Goal: Complete application form

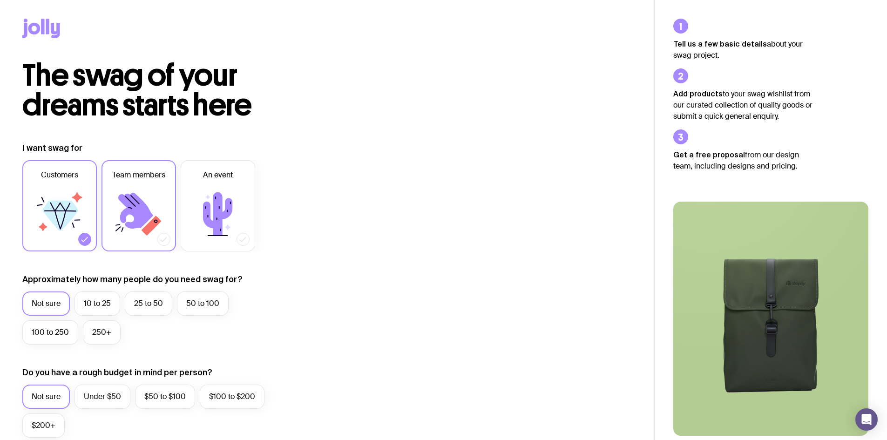
click at [142, 220] on icon at bounding box center [135, 211] width 35 height 36
click at [0, 0] on input "Team members" at bounding box center [0, 0] width 0 height 0
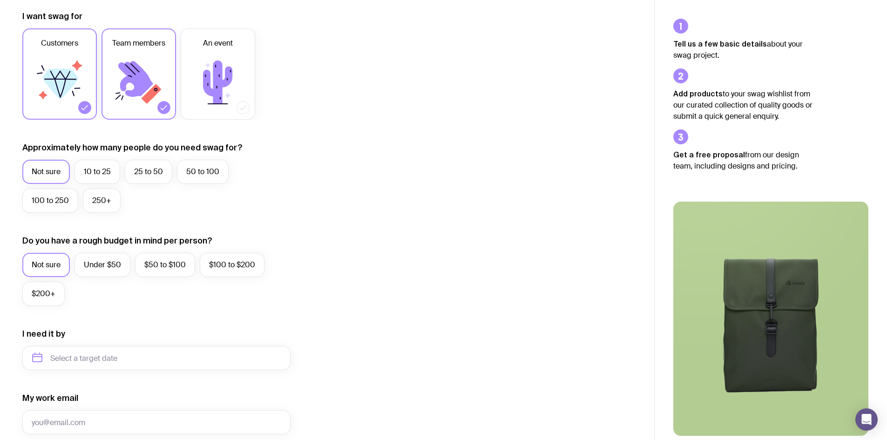
scroll to position [140, 0]
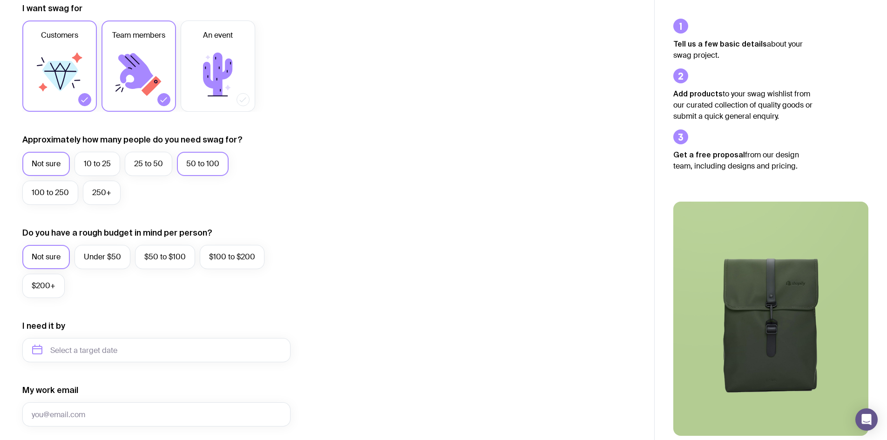
click at [196, 167] on label "50 to 100" at bounding box center [203, 164] width 52 height 24
click at [0, 0] on input "50 to 100" at bounding box center [0, 0] width 0 height 0
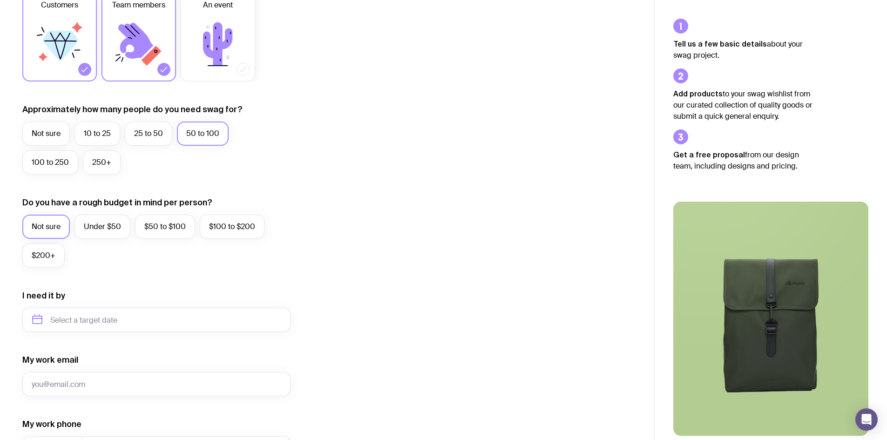
scroll to position [186, 0]
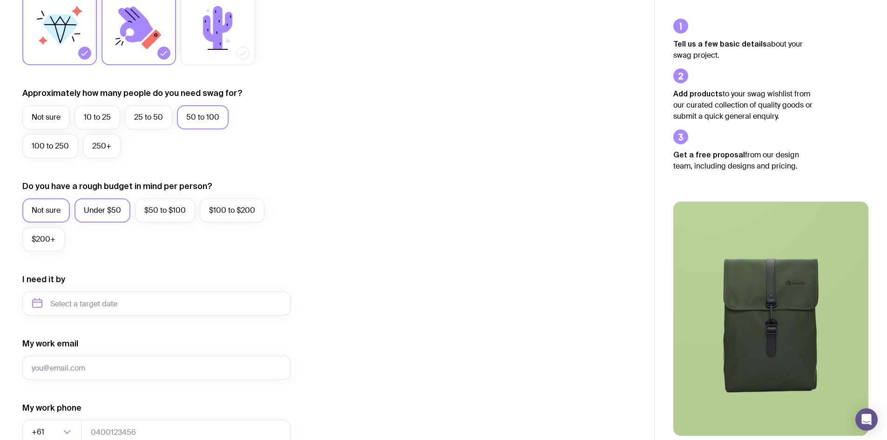
click at [110, 212] on label "Under $50" at bounding box center [102, 210] width 56 height 24
click at [0, 0] on input "Under $50" at bounding box center [0, 0] width 0 height 0
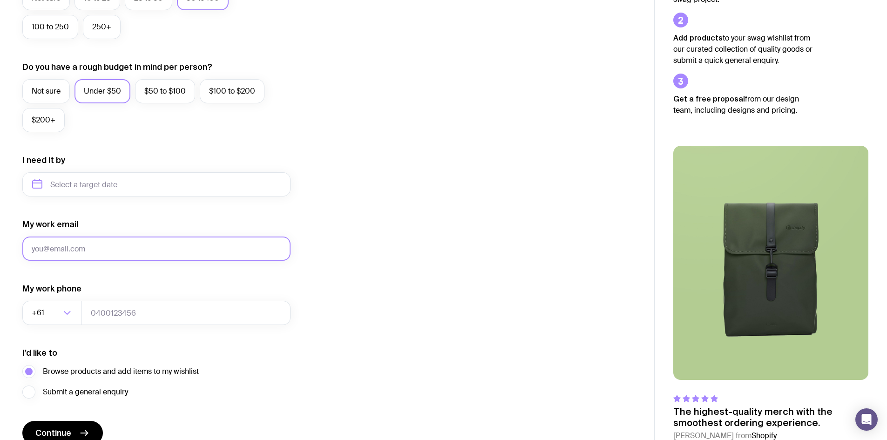
scroll to position [326, 0]
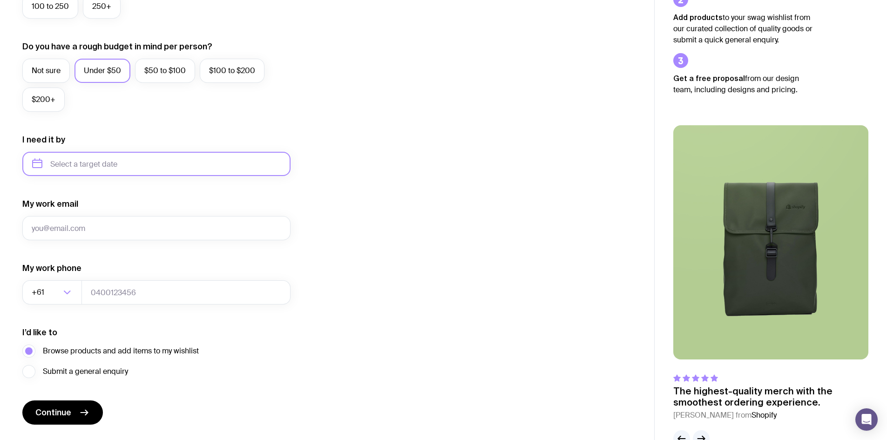
click at [121, 167] on input "text" at bounding box center [156, 164] width 268 height 24
click at [81, 279] on button "Nov" at bounding box center [82, 278] width 34 height 19
type input "[DATE]"
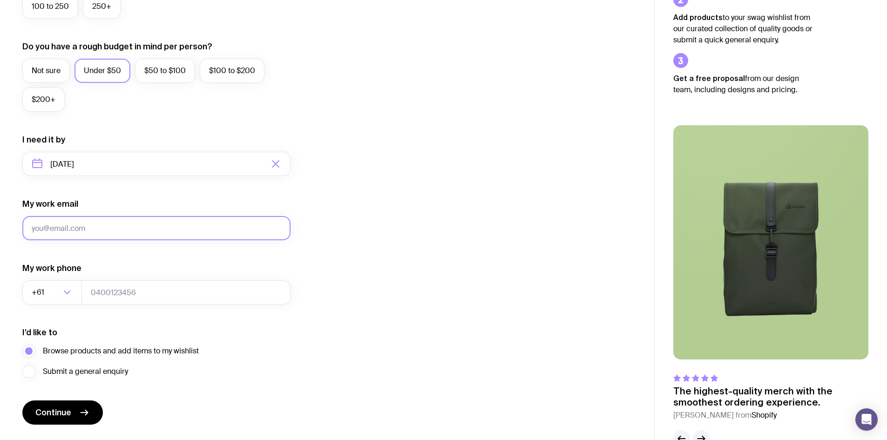
click at [81, 228] on input "My work email" at bounding box center [156, 228] width 268 height 24
type input "[PERSON_NAME][EMAIL_ADDRESS][DOMAIN_NAME]"
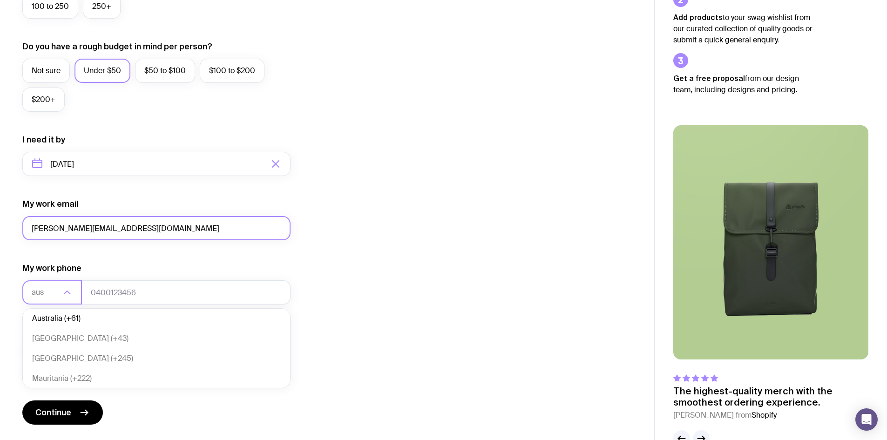
scroll to position [0, 0]
click at [55, 324] on li "Australia (+61)" at bounding box center [156, 321] width 267 height 20
type input "aus"
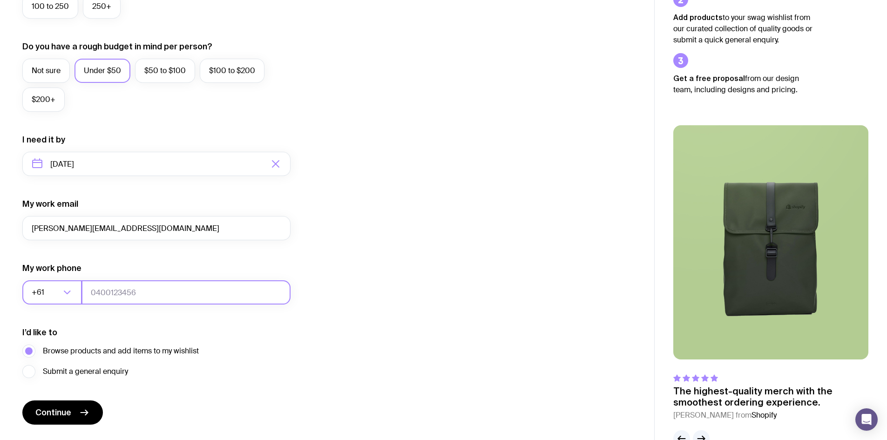
click at [119, 291] on input "tel" at bounding box center [185, 292] width 209 height 24
type input "0404464199"
click at [74, 417] on button "Continue" at bounding box center [62, 412] width 81 height 24
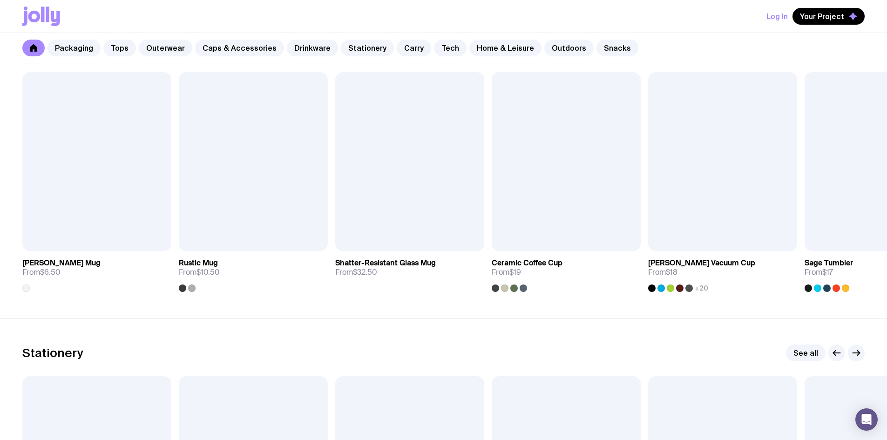
scroll to position [1350, 0]
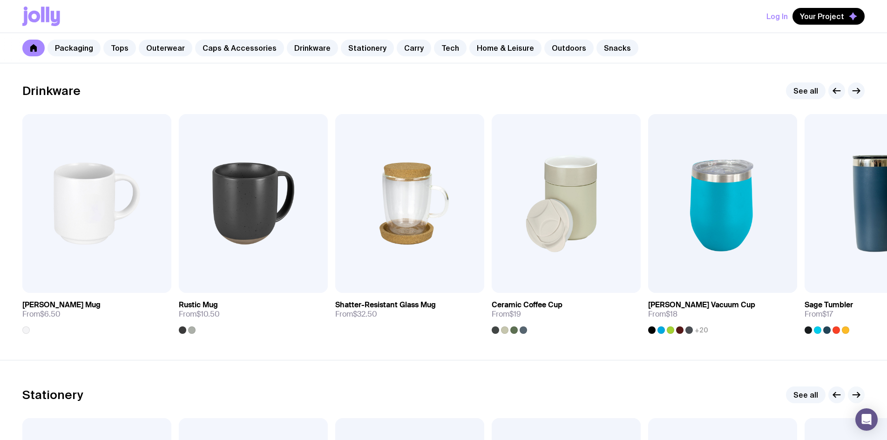
click at [857, 394] on icon "button" at bounding box center [855, 394] width 11 height 11
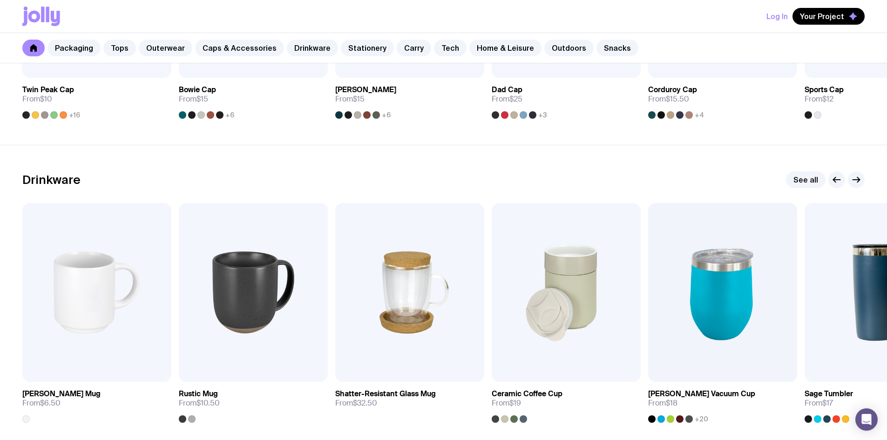
scroll to position [1257, 0]
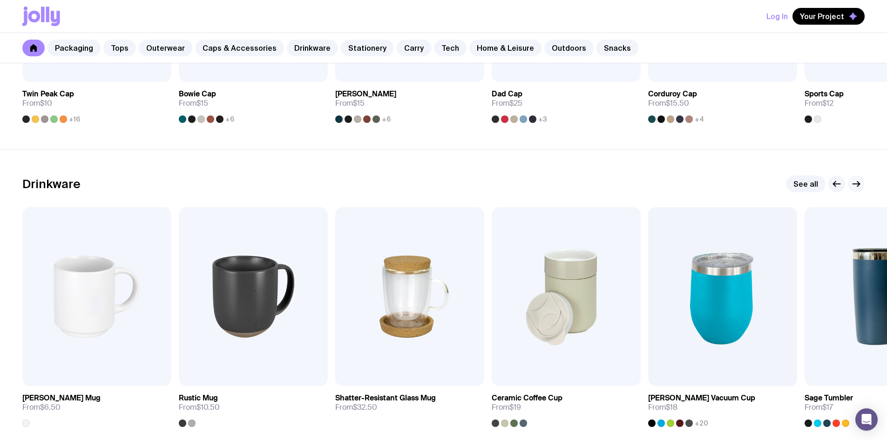
click at [854, 181] on icon "button" at bounding box center [855, 183] width 11 height 11
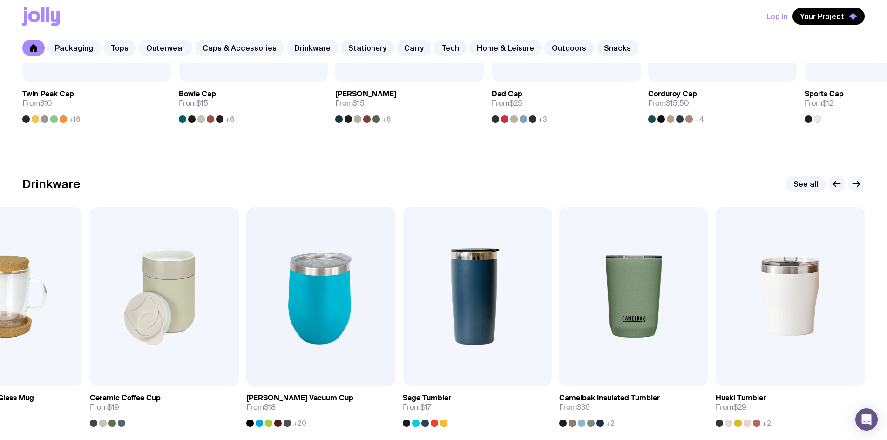
click at [854, 184] on icon "button" at bounding box center [856, 184] width 7 height 0
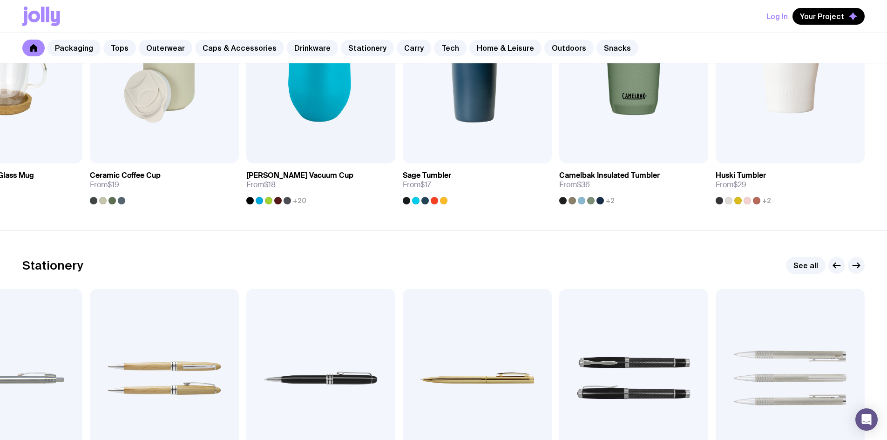
scroll to position [1489, 0]
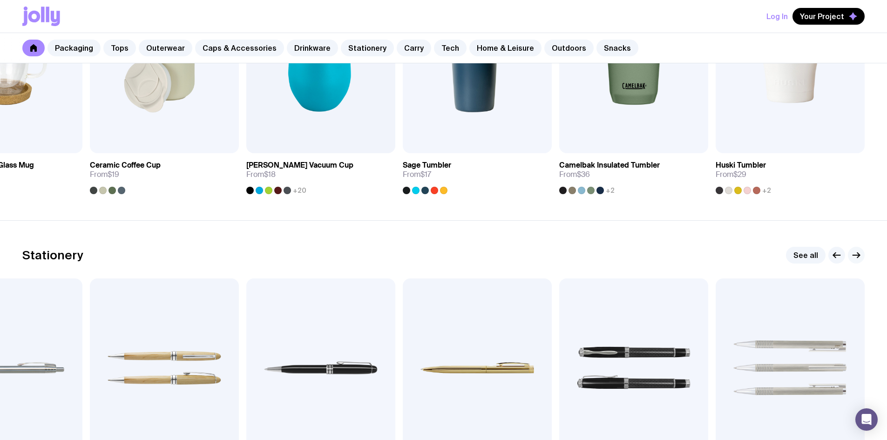
click at [857, 258] on icon "button" at bounding box center [855, 254] width 11 height 11
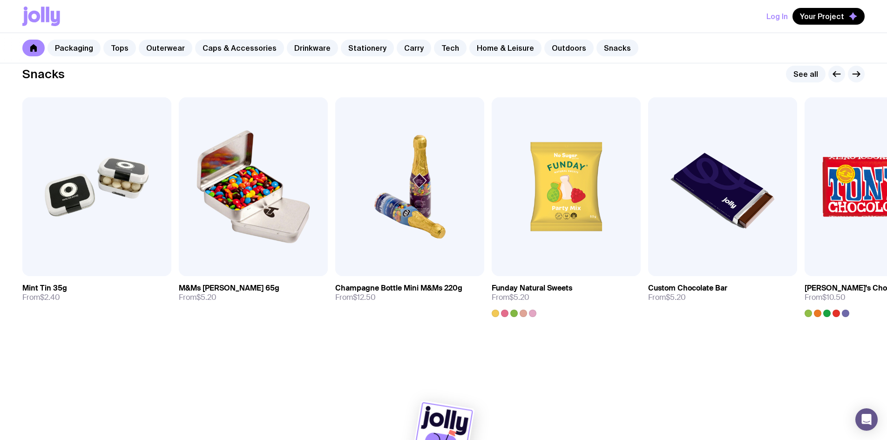
scroll to position [3195, 0]
